Goal: Task Accomplishment & Management: Use online tool/utility

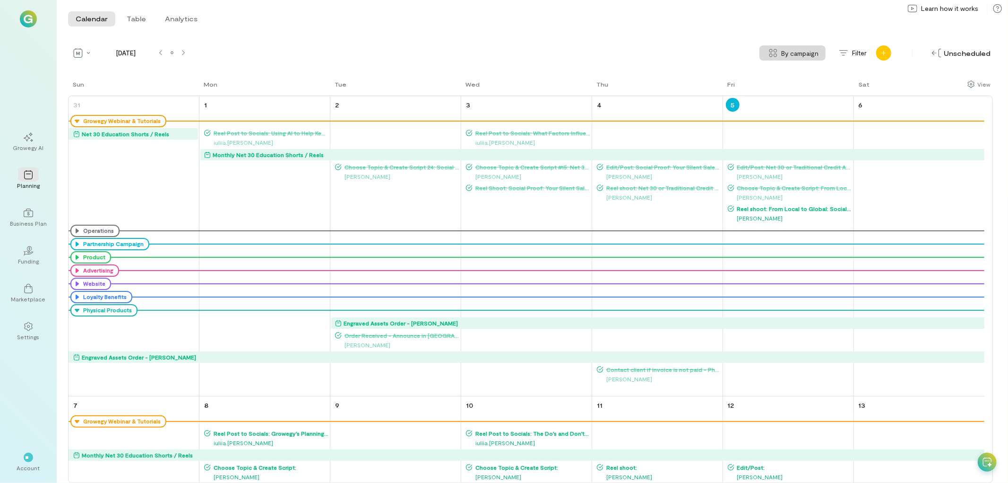
click at [889, 50] on div "Add new program" at bounding box center [883, 52] width 15 height 15
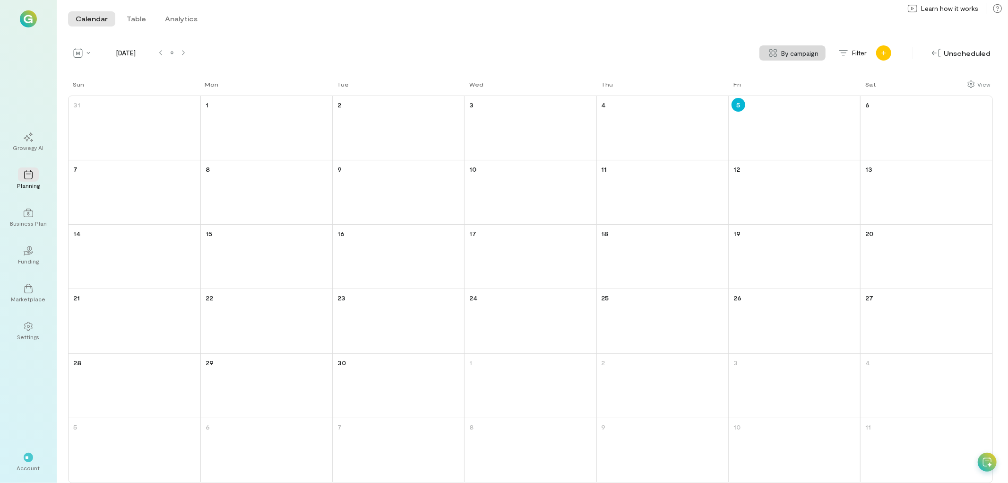
click at [885, 52] on icon "Add new" at bounding box center [884, 53] width 6 height 6
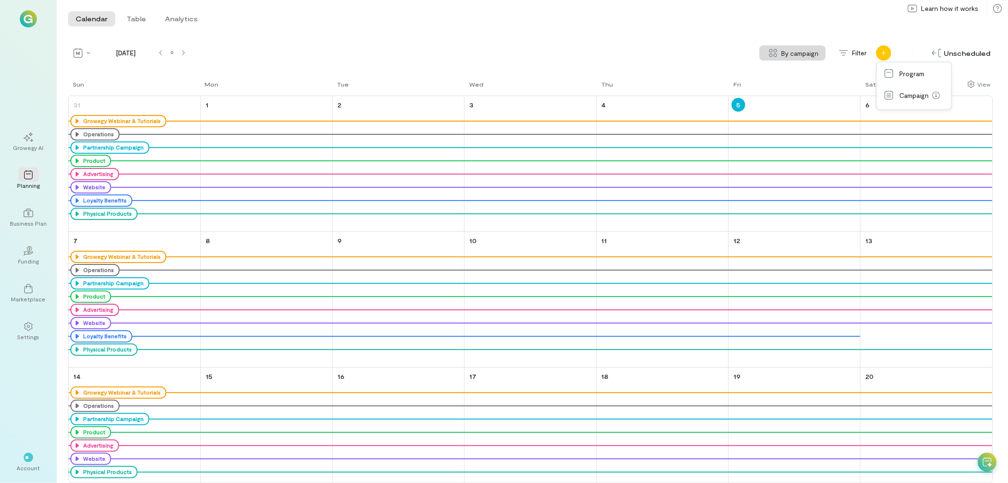
click at [885, 52] on icon "Add new" at bounding box center [884, 53] width 6 height 6
